Goal: Task Accomplishment & Management: Use online tool/utility

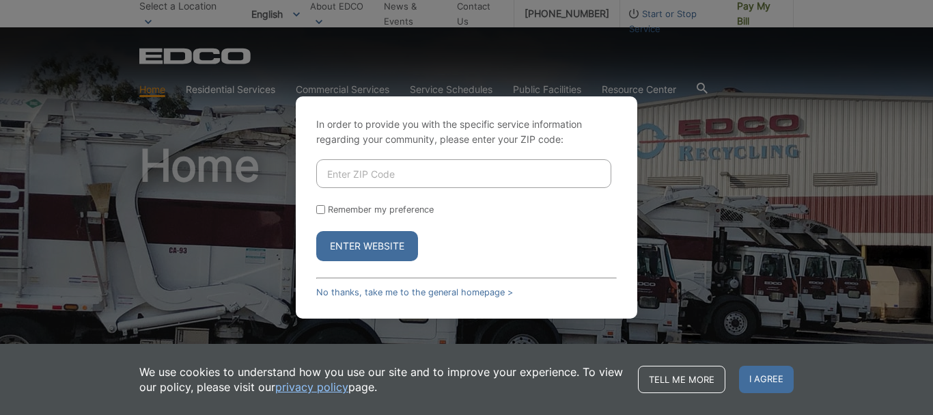
click at [447, 170] on input "Enter ZIP Code" at bounding box center [463, 173] width 295 height 29
type input "91945"
click at [320, 208] on input "Remember my preference" at bounding box center [320, 209] width 9 height 9
checkbox input "true"
click at [357, 244] on button "Enter Website" at bounding box center [367, 246] width 102 height 30
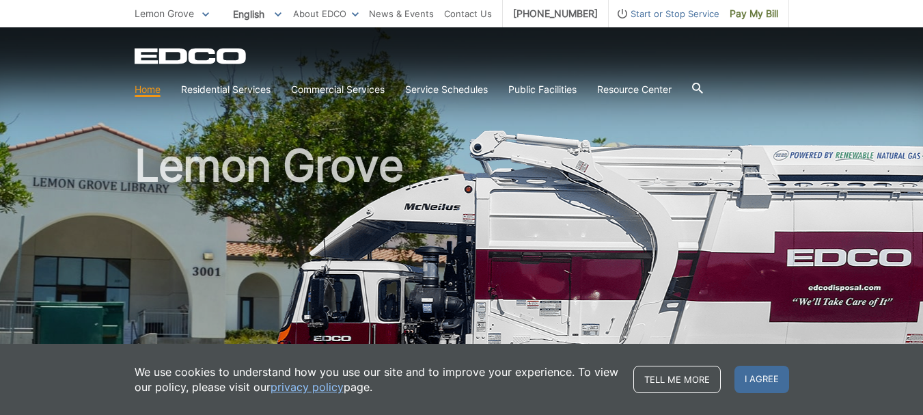
drag, startPoint x: 475, startPoint y: 6, endPoint x: 790, endPoint y: 44, distance: 317.2
click at [790, 44] on div "EDCO Logo Home Residential Services Curbside Pickup Recycling Organic Recycling…" at bounding box center [461, 64] width 923 height 75
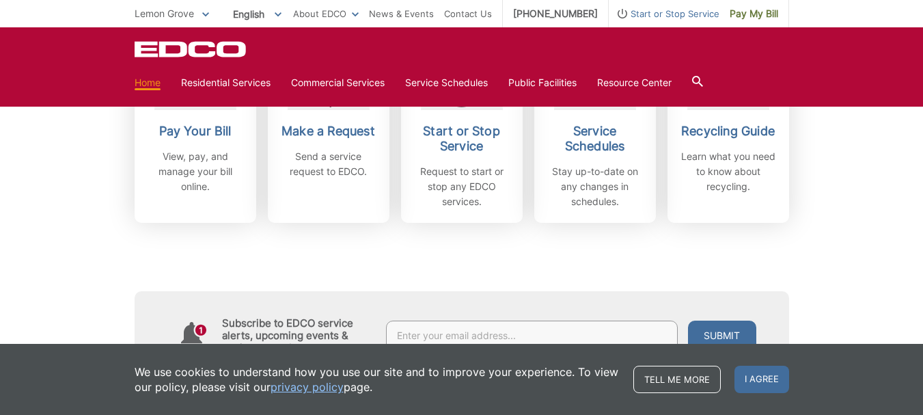
scroll to position [464, 0]
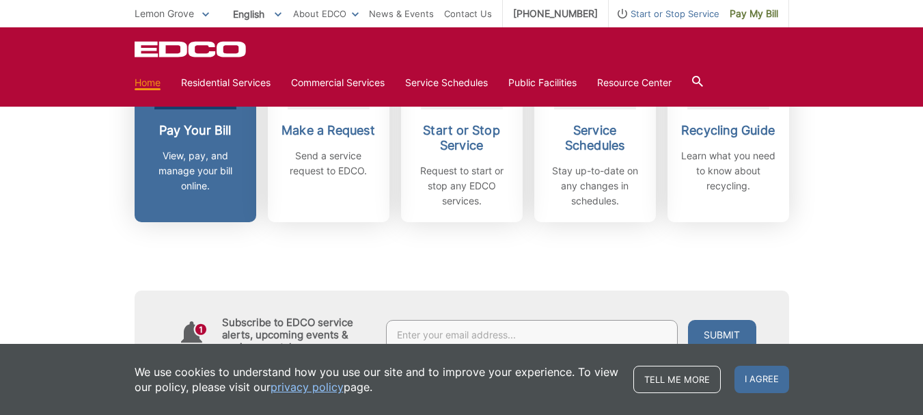
click at [214, 160] on p "View, pay, and manage your bill online." at bounding box center [195, 170] width 101 height 45
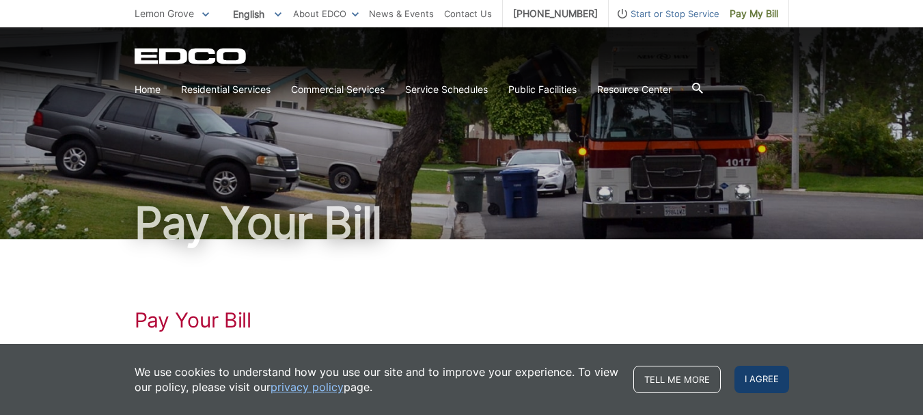
click at [762, 389] on span "I agree" at bounding box center [761, 378] width 55 height 27
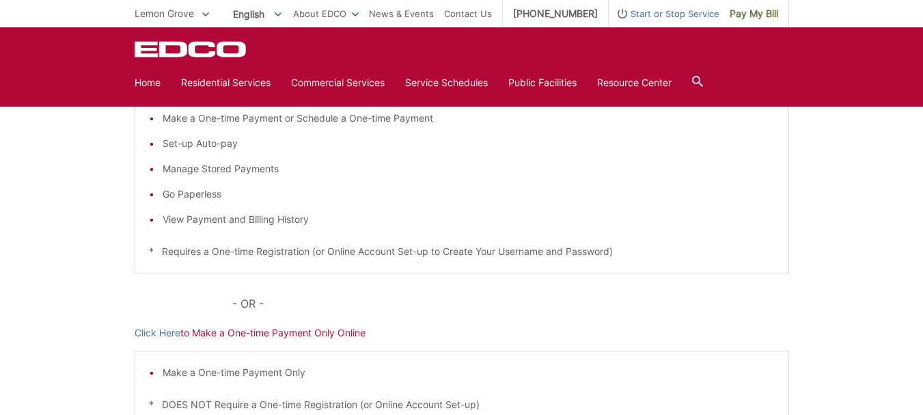
scroll to position [301, 0]
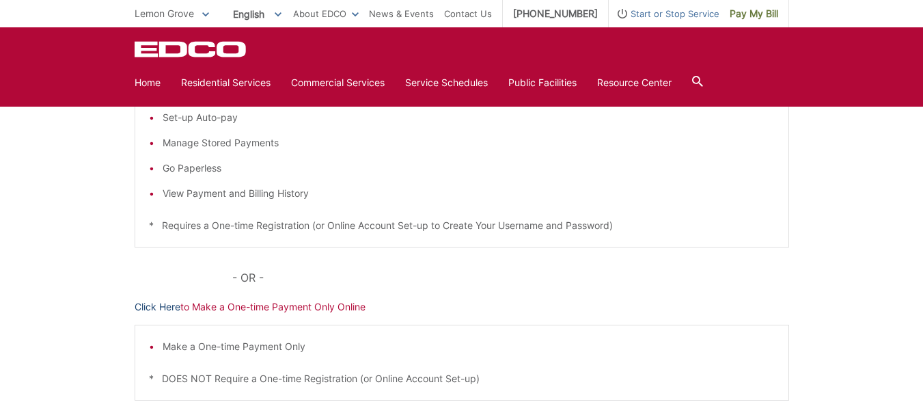
click at [150, 307] on link "Click Here" at bounding box center [158, 306] width 46 height 15
